Goal: Information Seeking & Learning: Learn about a topic

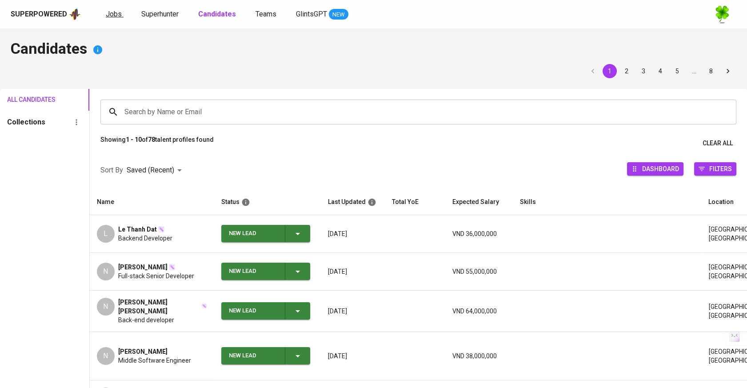
click at [115, 16] on span "Jobs" at bounding box center [114, 14] width 16 height 8
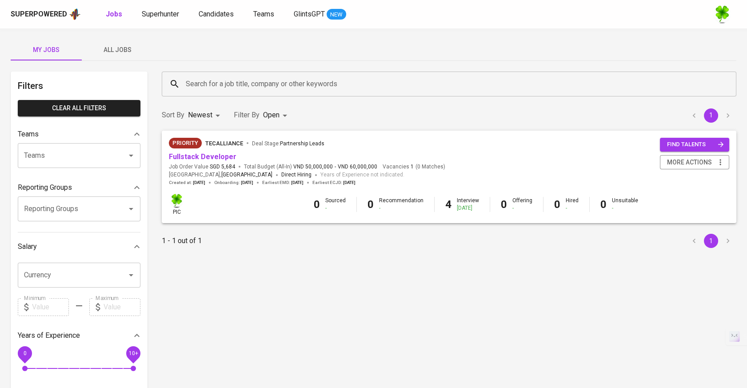
click at [130, 48] on span "All Jobs" at bounding box center [117, 49] width 60 height 11
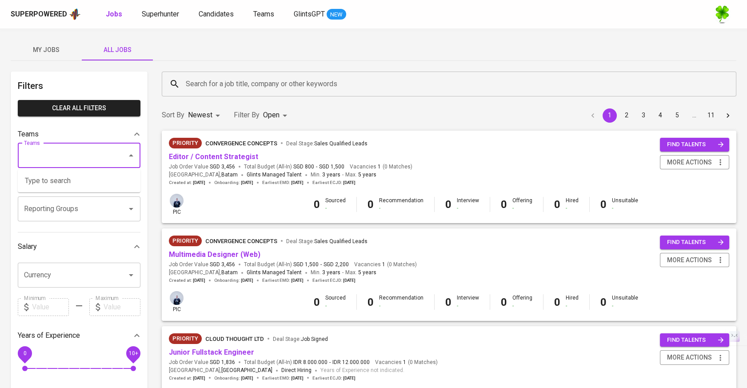
click at [68, 154] on input "Teams" at bounding box center [67, 155] width 90 height 17
click at [76, 176] on li "Pod [PERSON_NAME]" at bounding box center [79, 181] width 123 height 16
type input "kara"
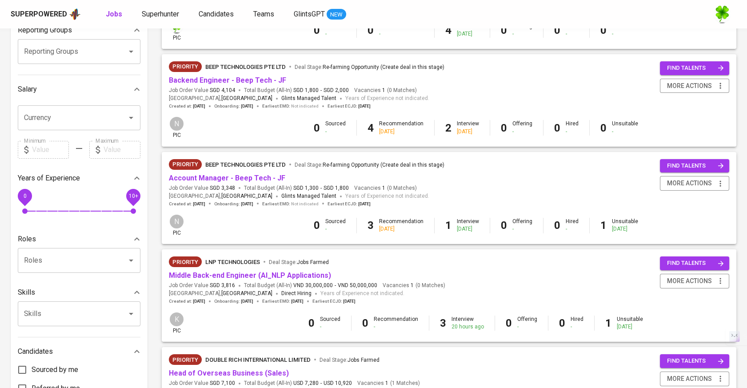
scroll to position [197, 0]
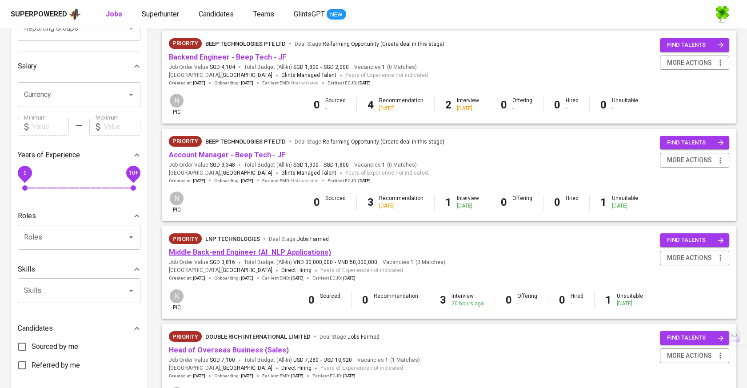
click at [265, 256] on link "Middle Back-end Engineer (AI_NLP Applications)" at bounding box center [250, 252] width 162 height 8
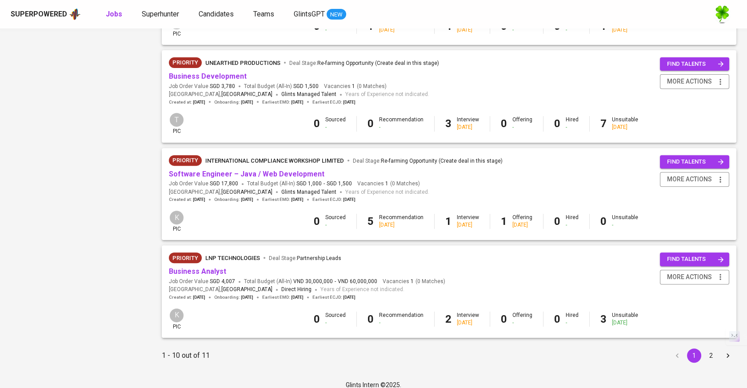
scroll to position [778, 0]
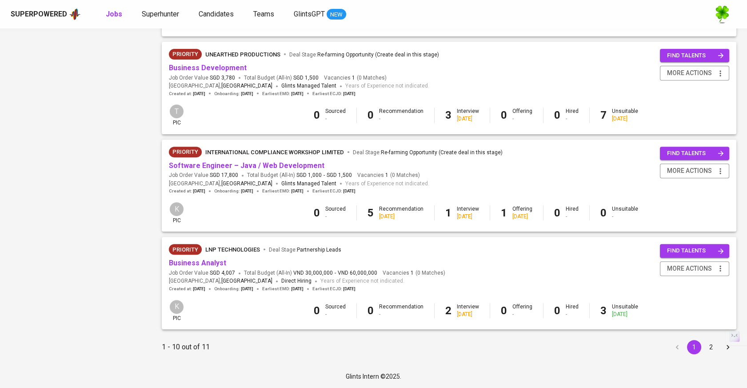
click at [711, 346] on button "2" at bounding box center [711, 347] width 14 height 14
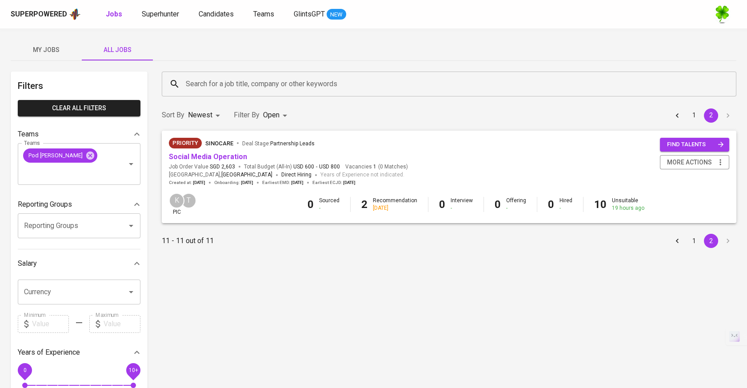
click at [692, 243] on button "1" at bounding box center [694, 241] width 14 height 14
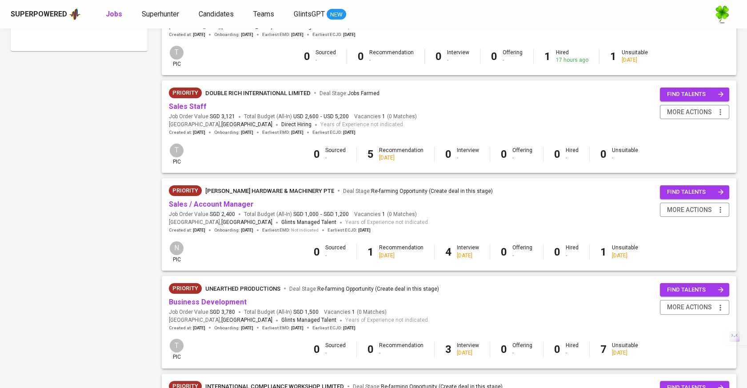
scroll to position [543, 0]
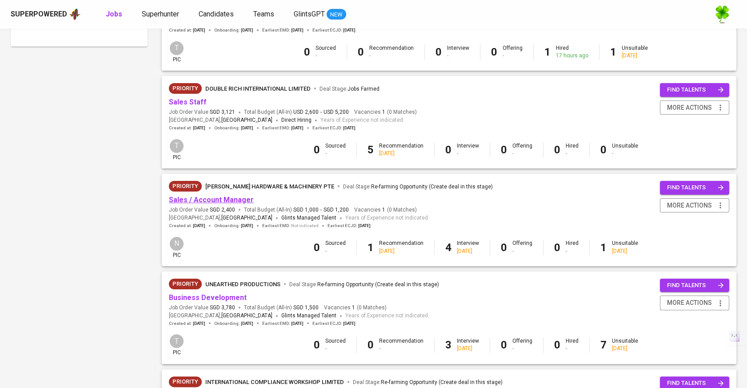
click at [236, 200] on link "Sales / Account Manager" at bounding box center [211, 200] width 85 height 8
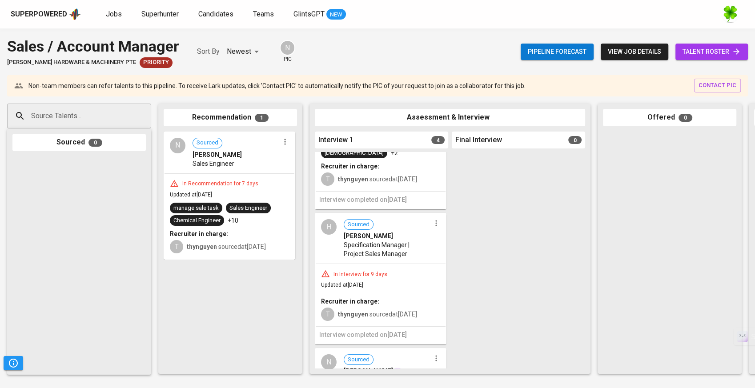
scroll to position [99, 0]
click at [417, 239] on span "Specification Manager | Project Sales Manager" at bounding box center [386, 248] width 87 height 18
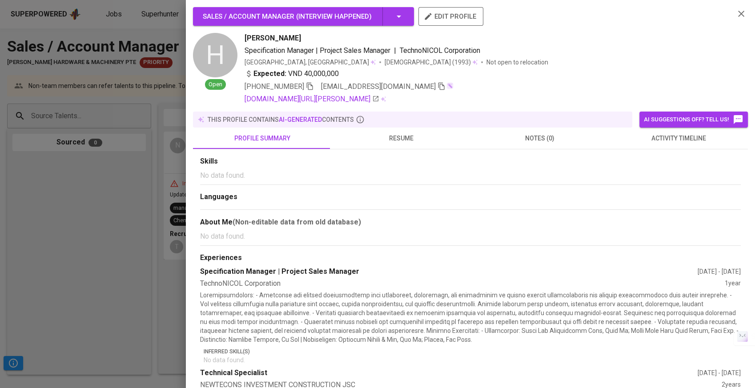
click at [416, 143] on span "resume" at bounding box center [401, 138] width 128 height 11
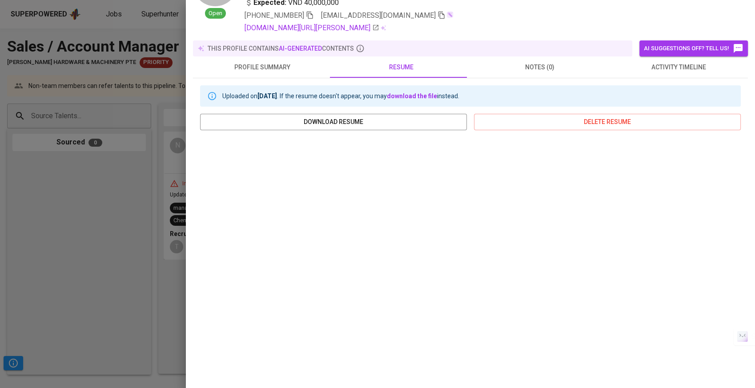
scroll to position [101, 0]
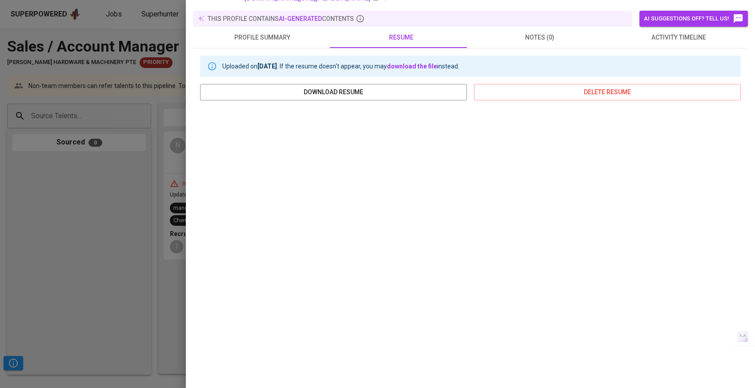
click at [84, 249] on div at bounding box center [377, 194] width 755 height 388
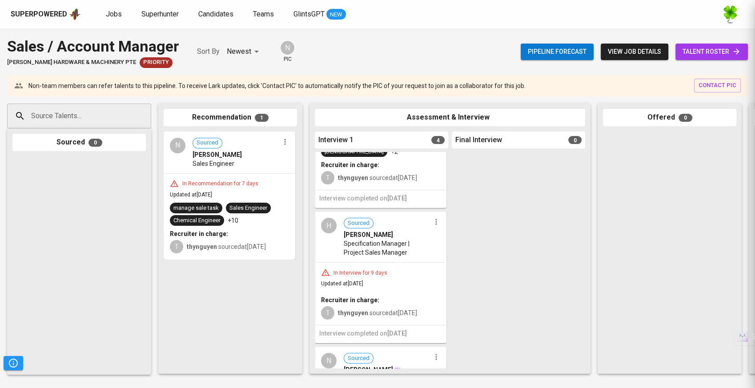
scroll to position [0, 0]
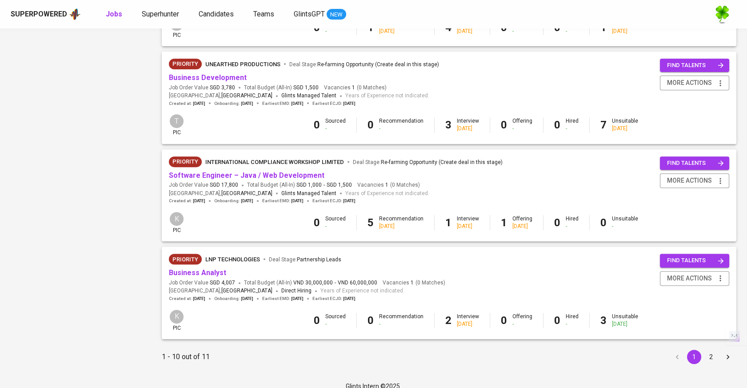
scroll to position [778, 0]
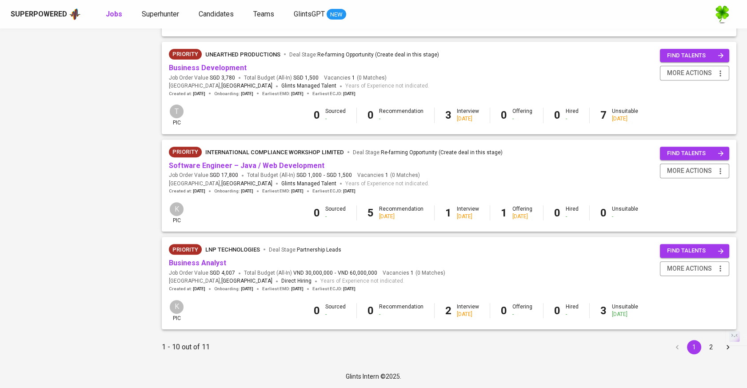
click at [706, 349] on button "2" at bounding box center [711, 347] width 14 height 14
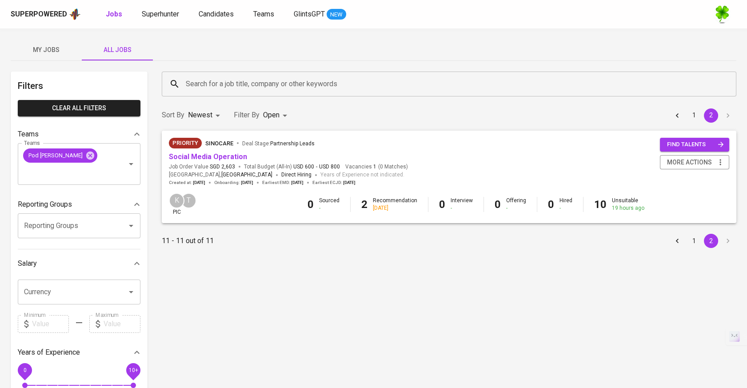
click at [698, 246] on button "1" at bounding box center [694, 241] width 14 height 14
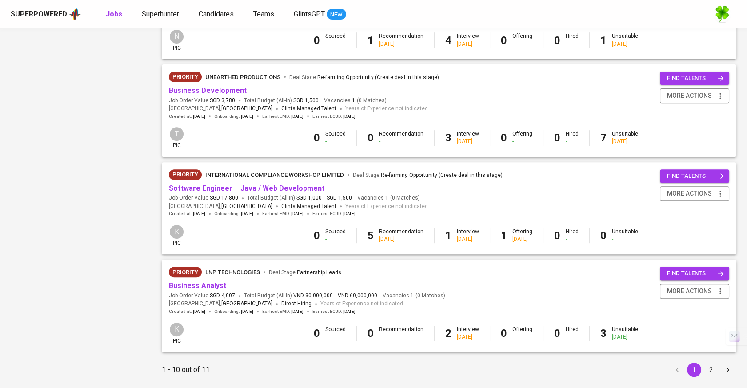
scroll to position [778, 0]
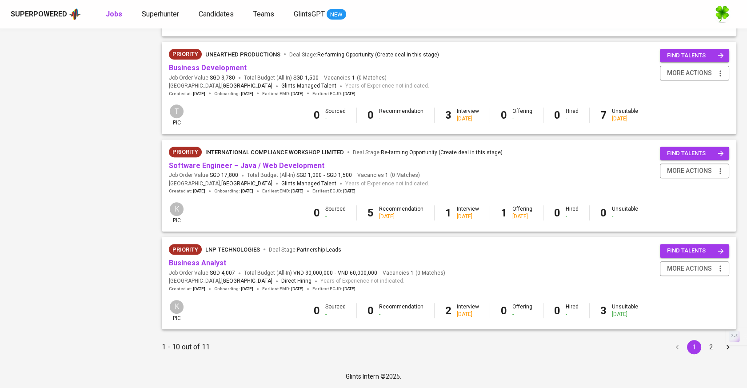
click at [709, 350] on button "2" at bounding box center [711, 347] width 14 height 14
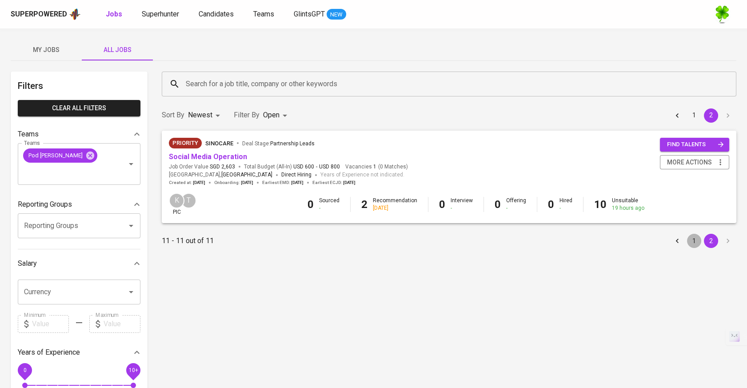
click at [696, 245] on button "1" at bounding box center [694, 241] width 14 height 14
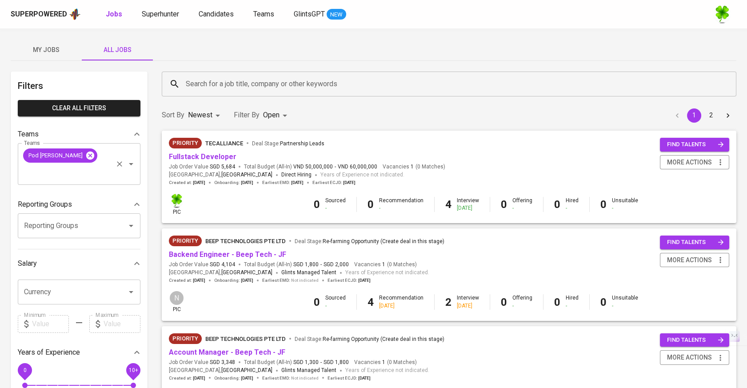
click at [86, 155] on icon at bounding box center [90, 155] width 8 height 8
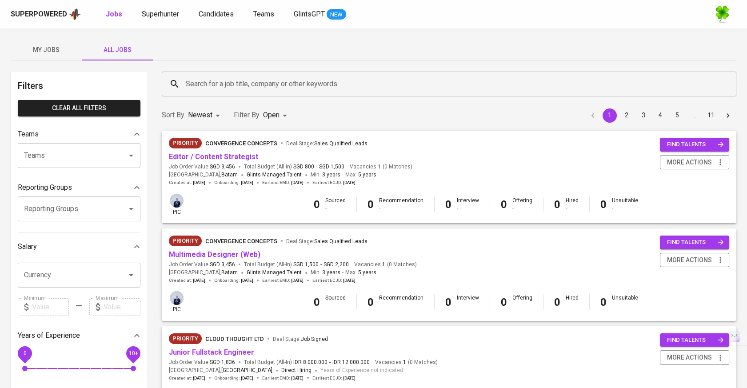
click at [239, 88] on input "Search for a job title, company or other keywords" at bounding box center [451, 84] width 535 height 17
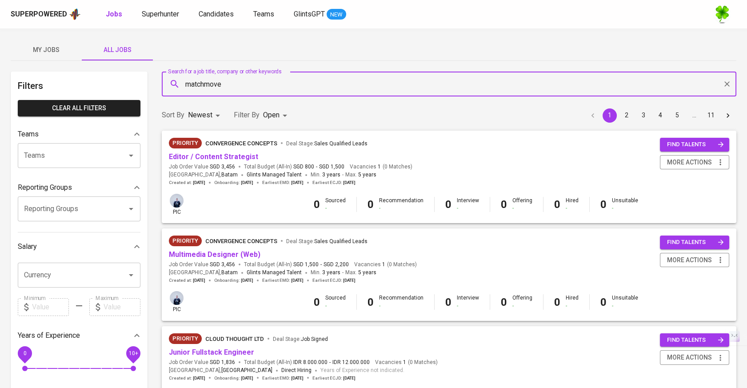
type input "matchmove"
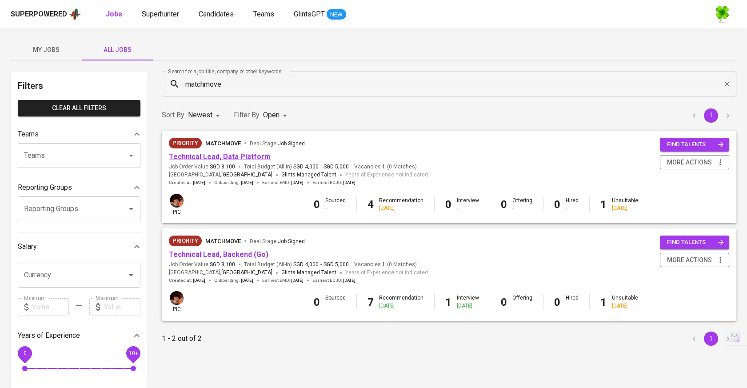
click at [251, 155] on link "Technical Lead, Data Platform" at bounding box center [220, 156] width 102 height 8
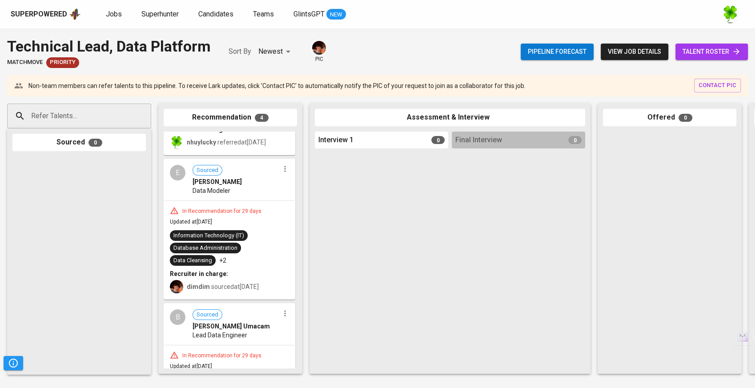
scroll to position [227, 0]
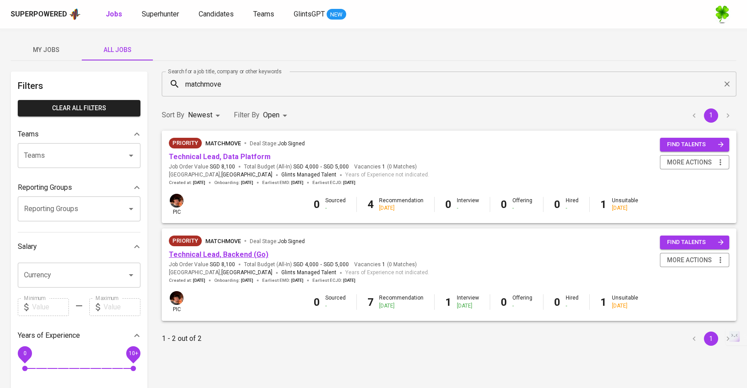
click at [191, 253] on link "Technical Lead, Backend (Go)" at bounding box center [219, 254] width 100 height 8
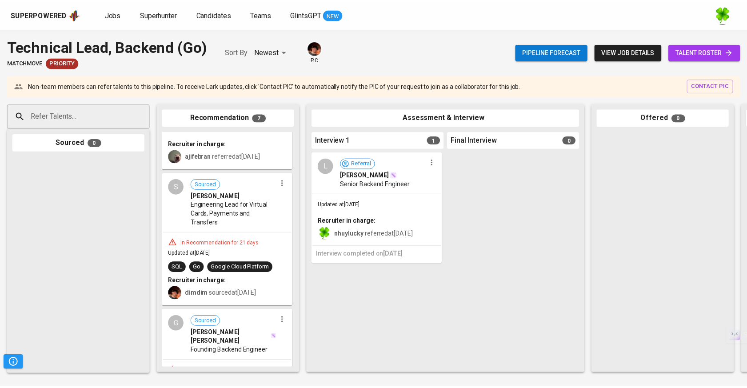
scroll to position [524, 0]
